Goal: Information Seeking & Learning: Learn about a topic

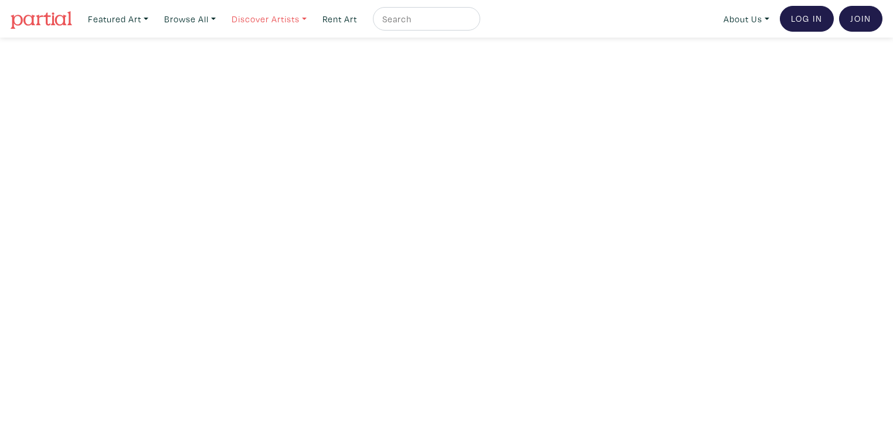
click at [281, 18] on link "Discover Artists" at bounding box center [269, 19] width 86 height 24
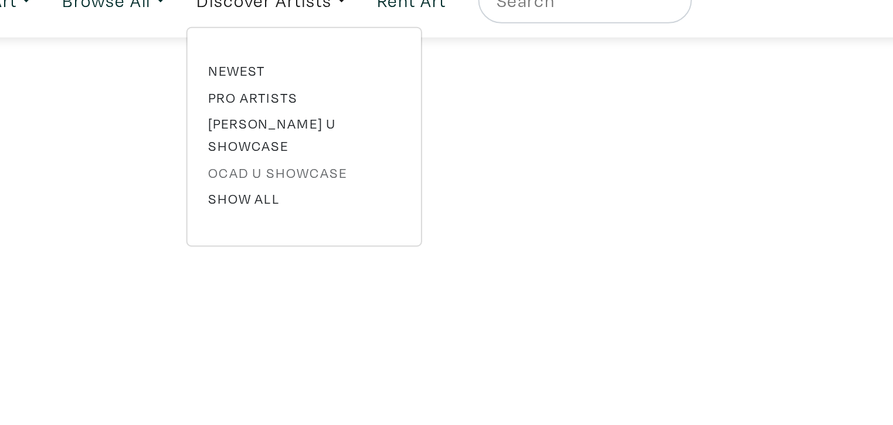
click at [276, 100] on link "OCAD U Showcase" at bounding box center [286, 105] width 96 height 11
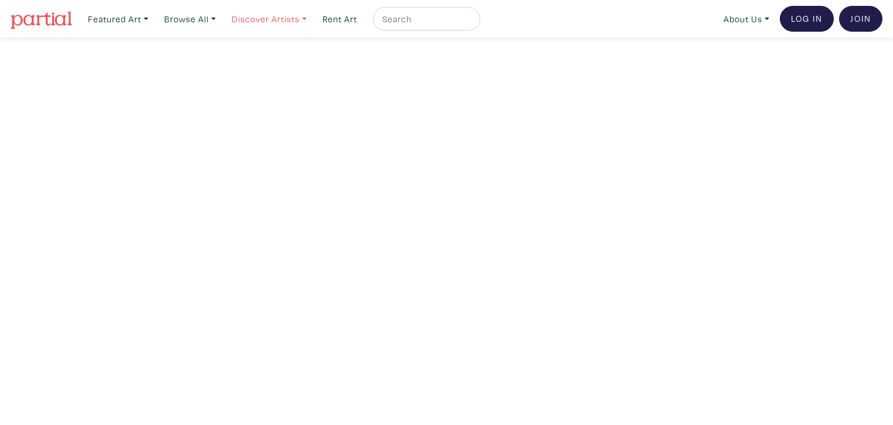
click at [277, 19] on link "Discover Artists" at bounding box center [269, 19] width 86 height 24
click at [275, 52] on link "Newest" at bounding box center [286, 54] width 96 height 11
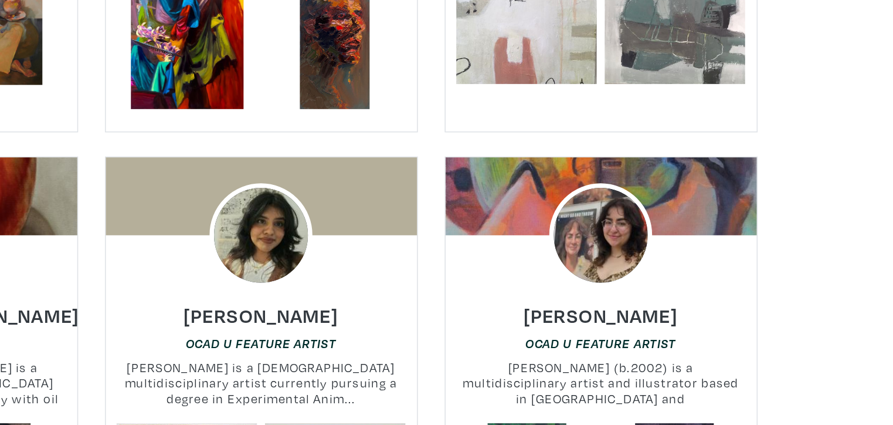
scroll to position [2000, 0]
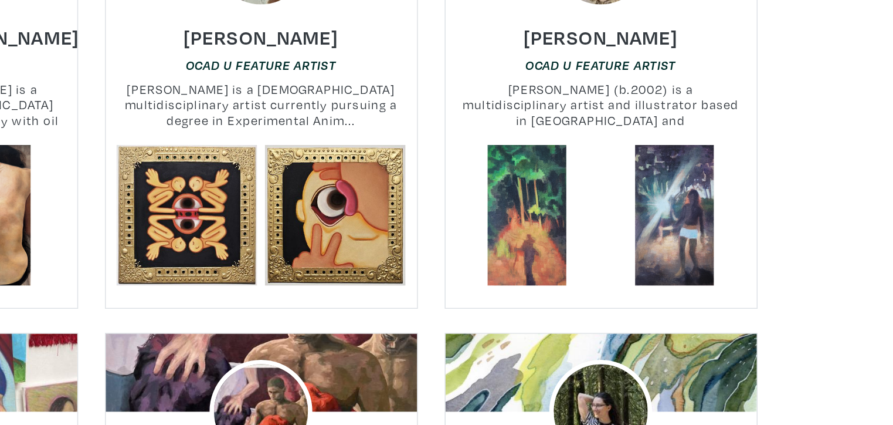
click at [559, 315] on div at bounding box center [670, 289] width 222 height 96
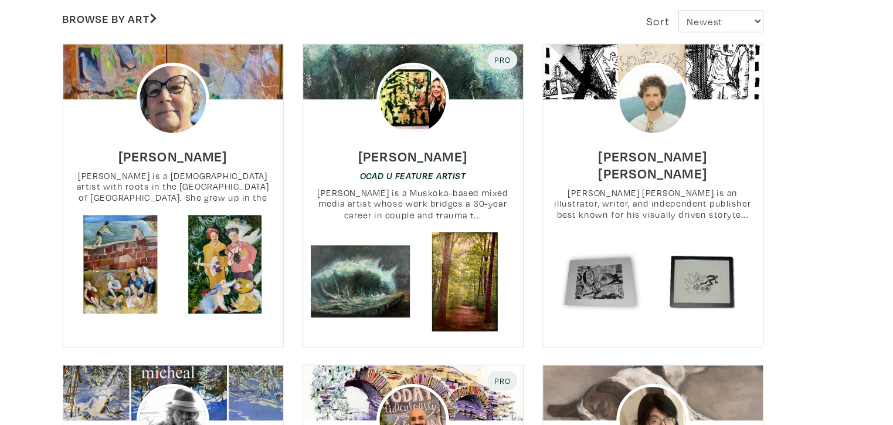
scroll to position [0, 0]
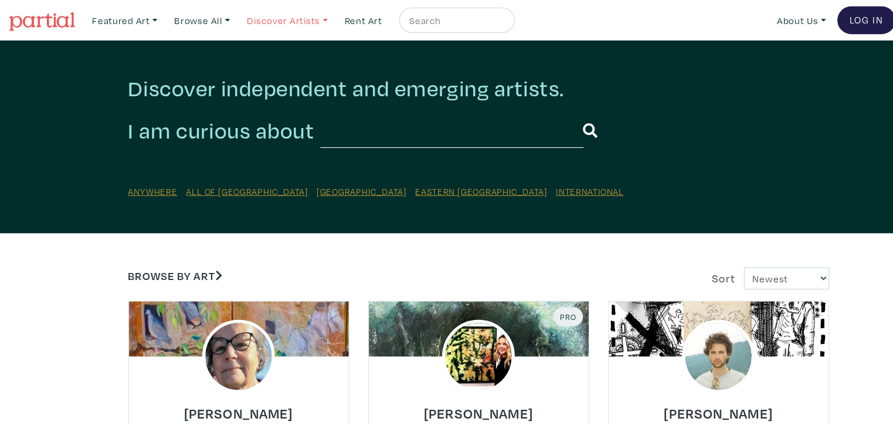
click at [307, 21] on link "Discover Artists" at bounding box center [269, 19] width 86 height 24
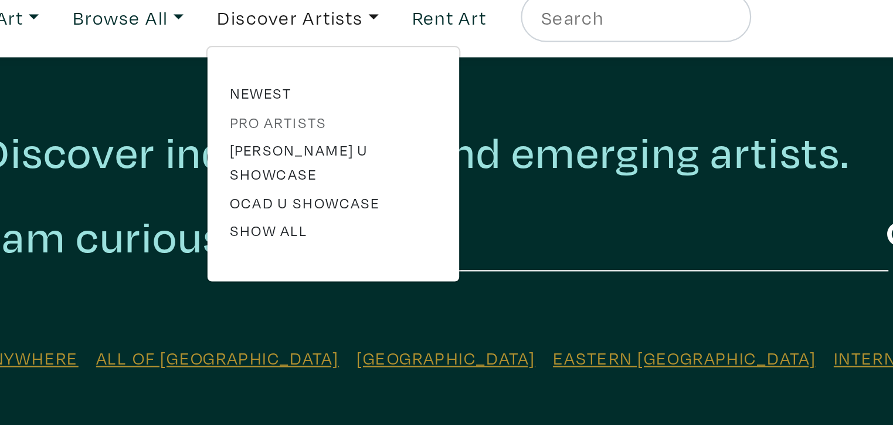
click at [260, 67] on link "Pro artists" at bounding box center [286, 67] width 96 height 11
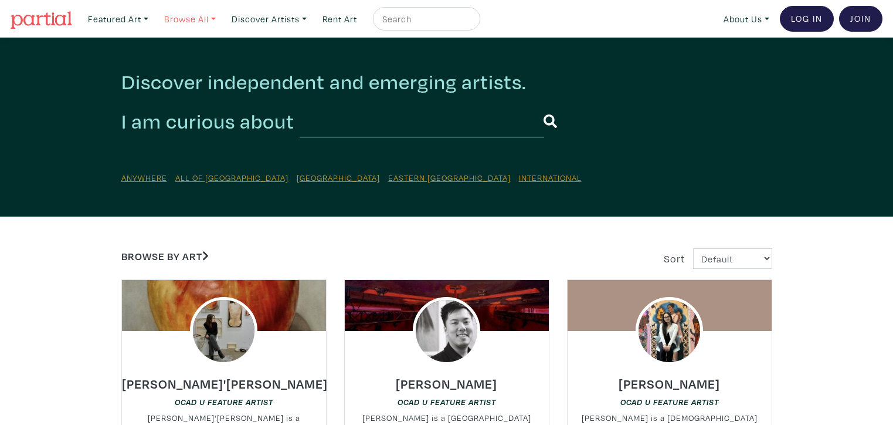
click at [189, 16] on link "Browse All" at bounding box center [190, 19] width 62 height 24
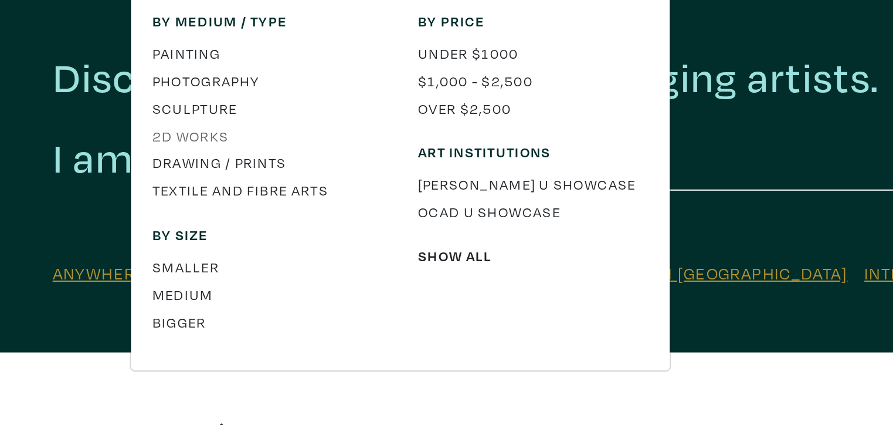
click at [192, 110] on link "2D works" at bounding box center [226, 110] width 113 height 11
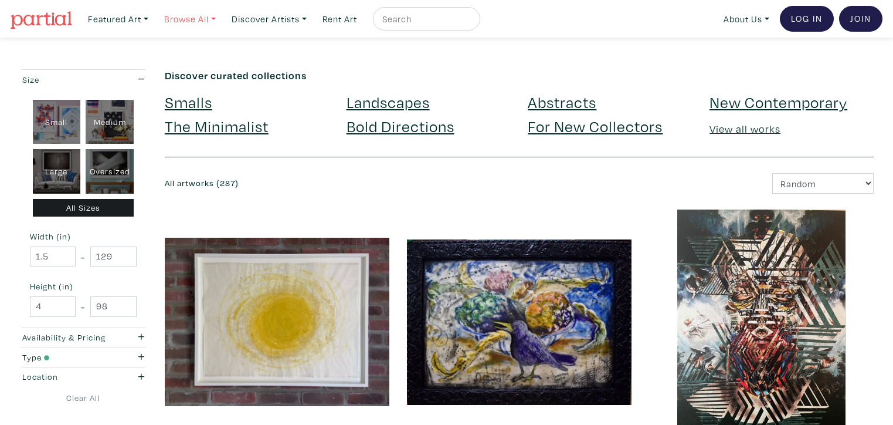
click at [194, 18] on link "Browse All" at bounding box center [190, 19] width 62 height 24
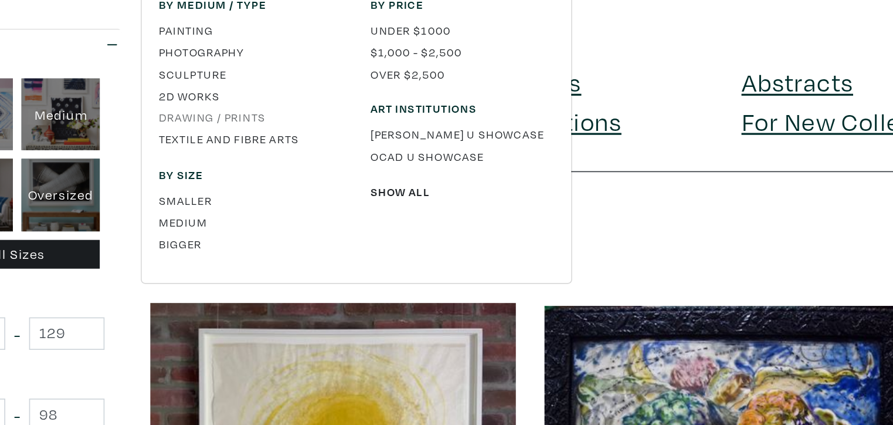
click at [202, 120] on link "Drawing / Prints" at bounding box center [226, 123] width 113 height 11
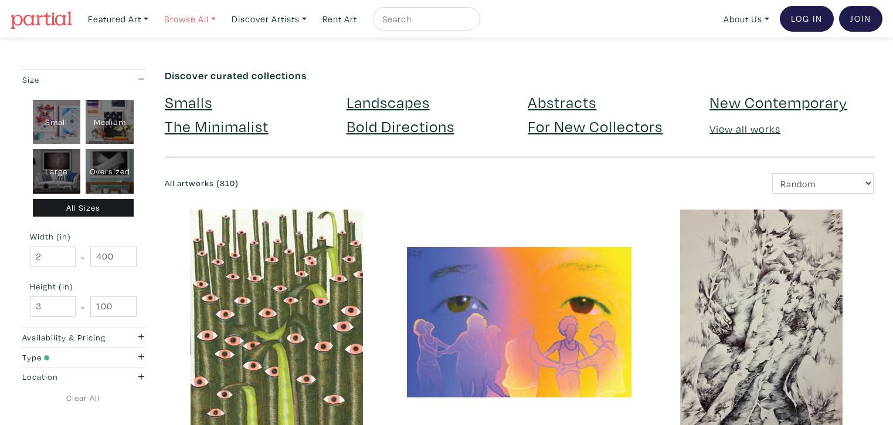
click at [208, 15] on link "Browse All" at bounding box center [190, 19] width 62 height 24
